Goal: Task Accomplishment & Management: Complete application form

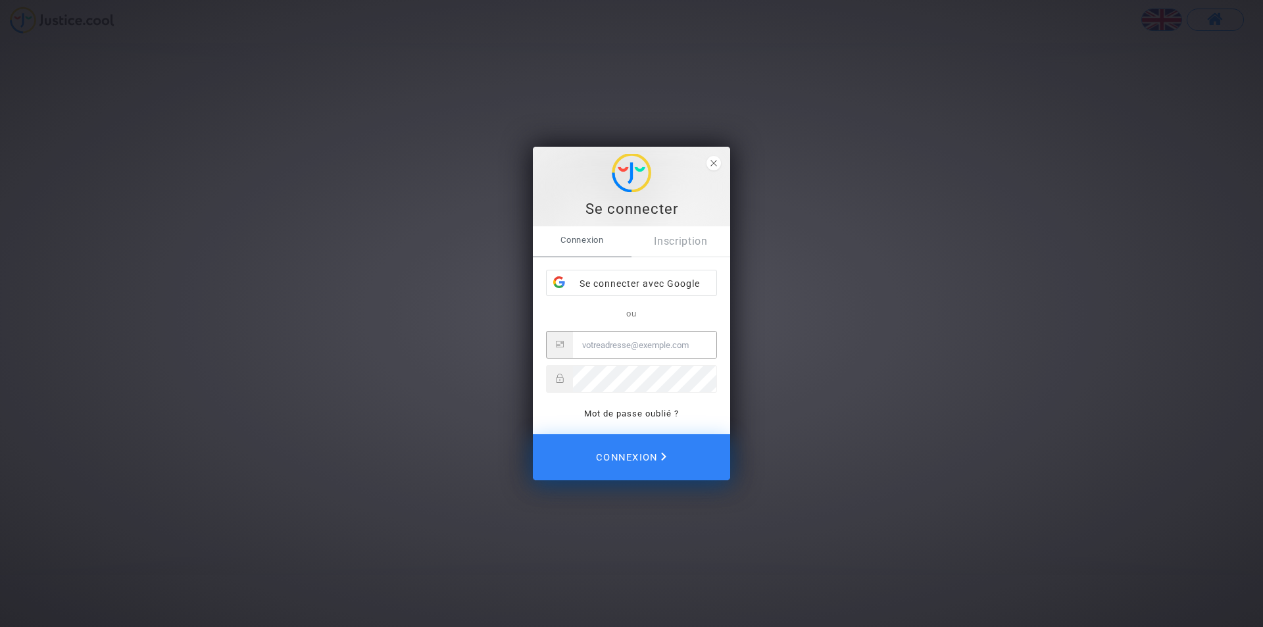
type input "[EMAIL_ADDRESS][DOMAIN_NAME]"
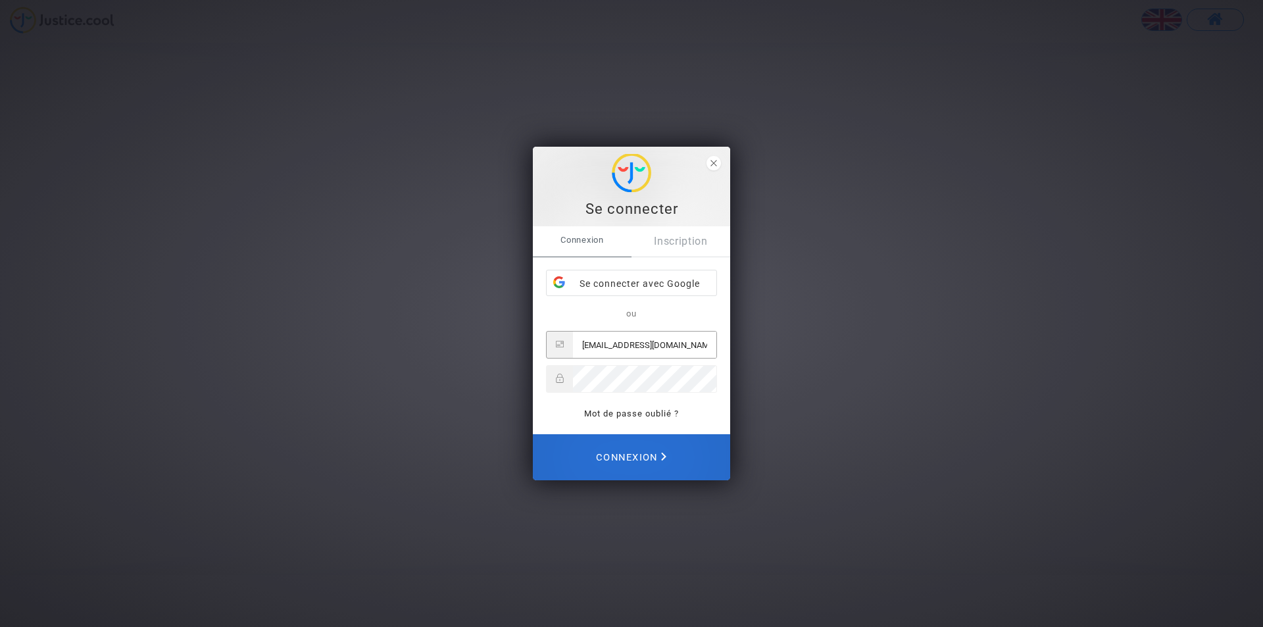
click at [672, 460] on button "Connexion" at bounding box center [631, 457] width 197 height 46
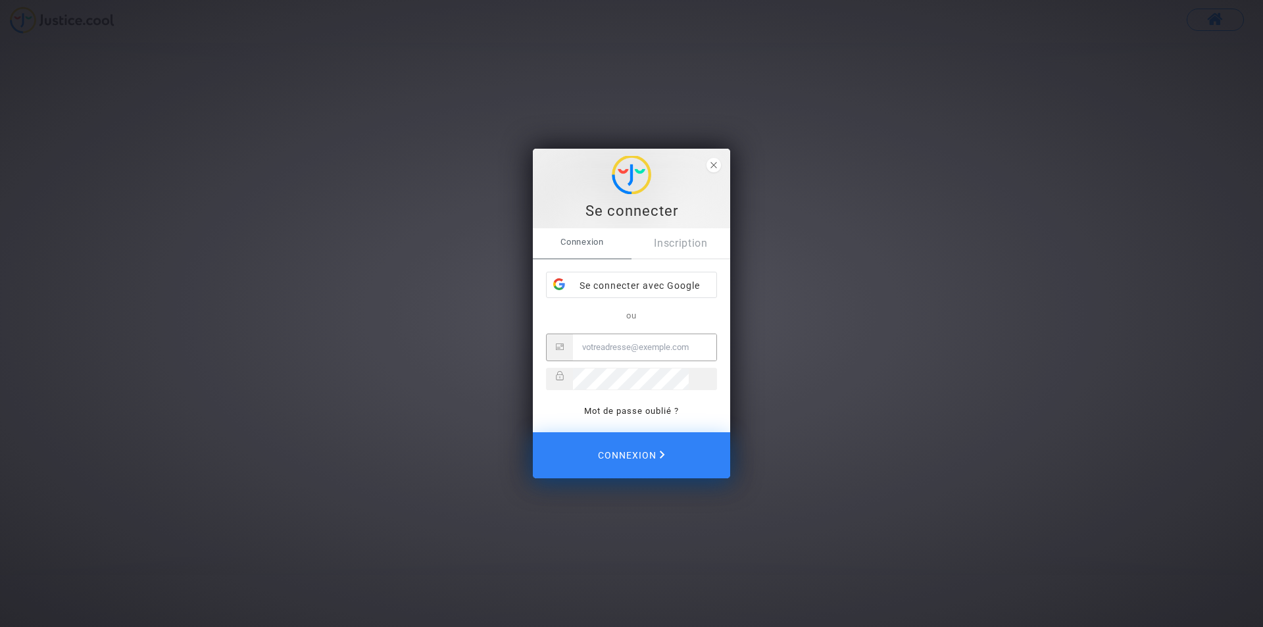
type input "[EMAIL_ADDRESS][DOMAIN_NAME]"
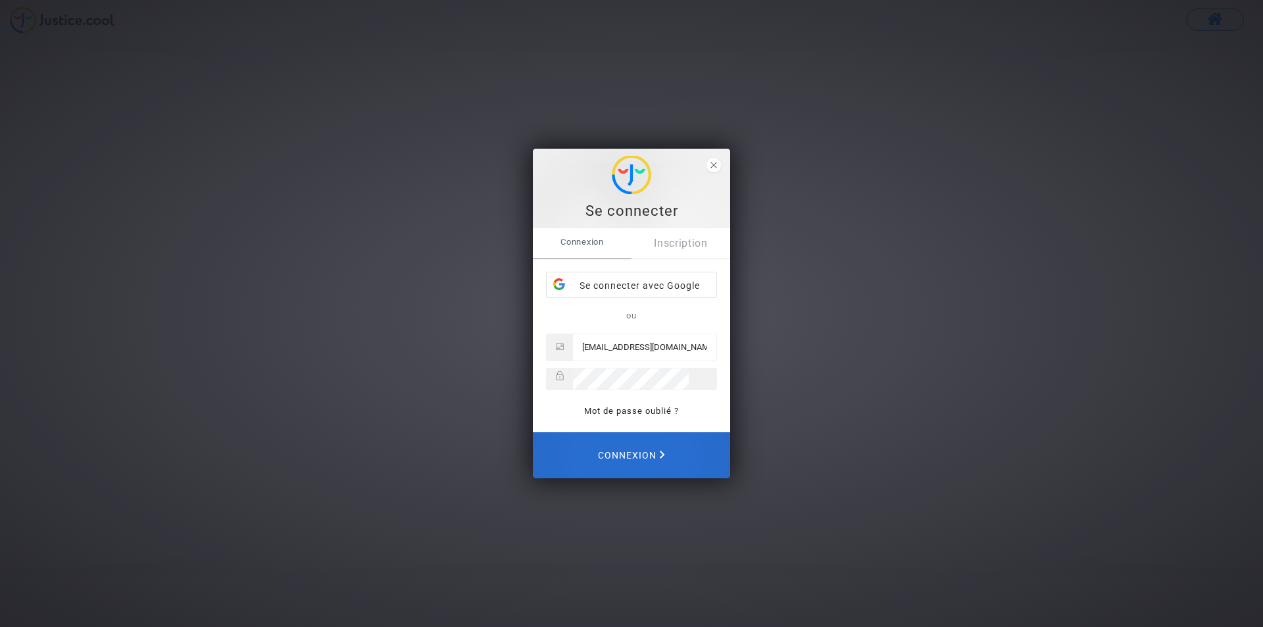
click at [672, 460] on button "Connexion" at bounding box center [631, 455] width 197 height 46
